Goal: Information Seeking & Learning: Learn about a topic

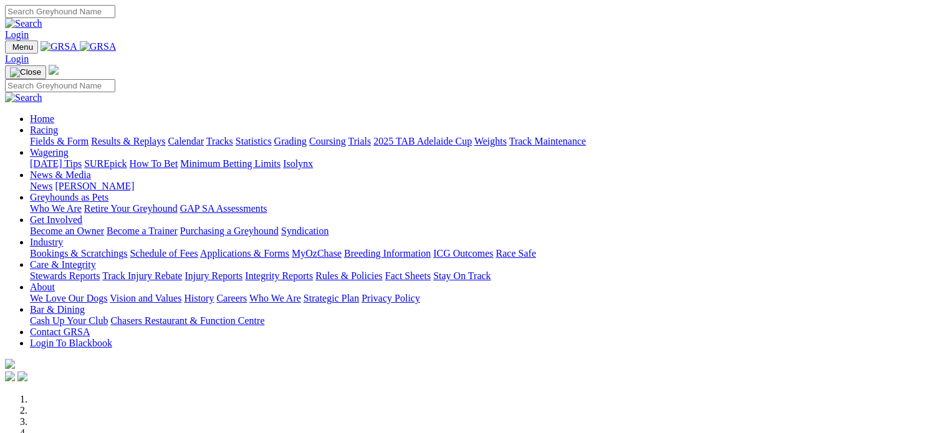
click at [383, 270] on link "Rules & Policies" at bounding box center [348, 275] width 67 height 11
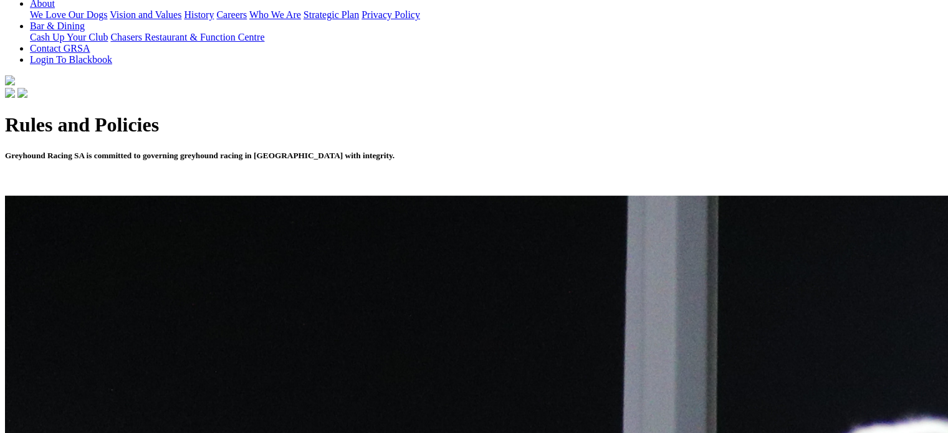
scroll to position [312, 0]
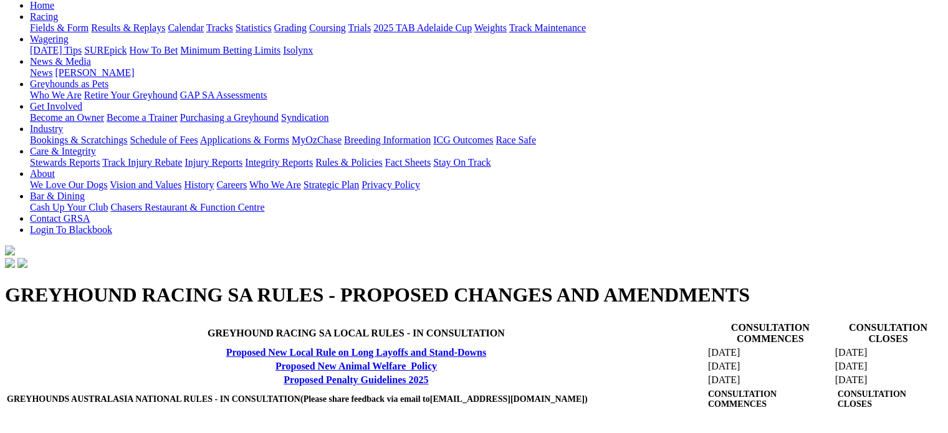
scroll to position [62, 0]
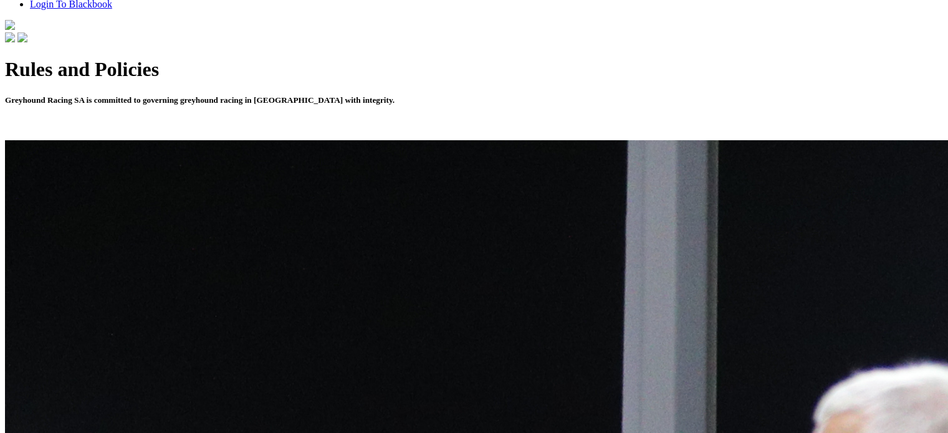
scroll to position [374, 0]
